Goal: Task Accomplishment & Management: Manage account settings

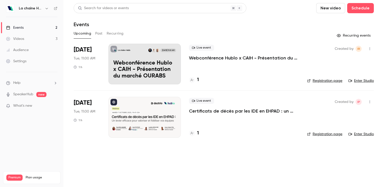
click at [261, 63] on div "Live event Webconférence Hublo x CAIH - Présentation du marché OURABS 1" at bounding box center [244, 64] width 110 height 41
click at [258, 57] on p "Webconférence Hublo x CAIH - Présentation du marché OURABS" at bounding box center [244, 58] width 110 height 6
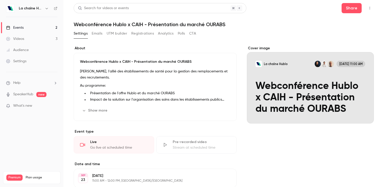
scroll to position [5, 0]
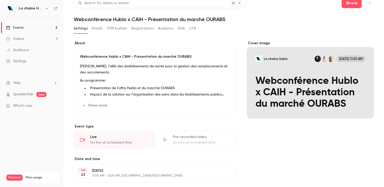
click at [145, 29] on button "Registrations" at bounding box center [142, 28] width 23 height 8
